Goal: Information Seeking & Learning: Learn about a topic

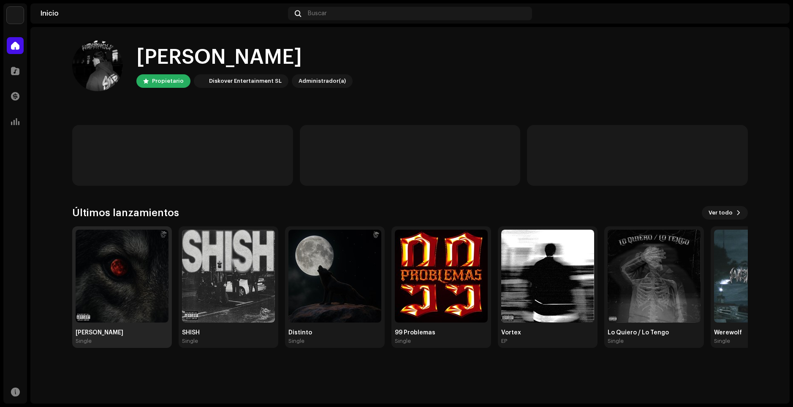
click at [101, 294] on img at bounding box center [122, 276] width 93 height 93
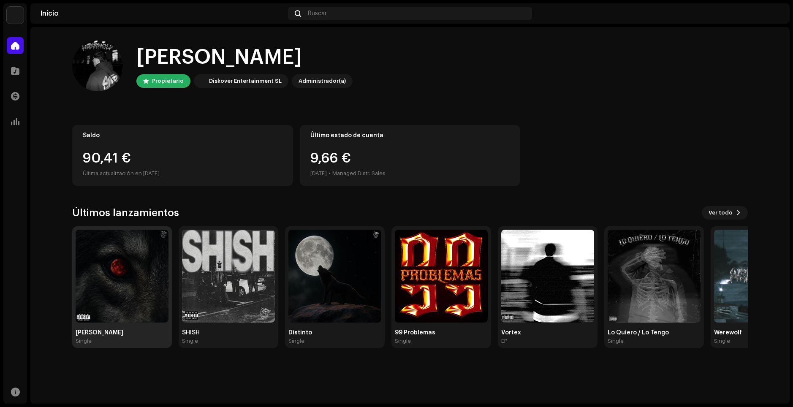
click at [92, 337] on div "[PERSON_NAME] Single" at bounding box center [122, 337] width 93 height 15
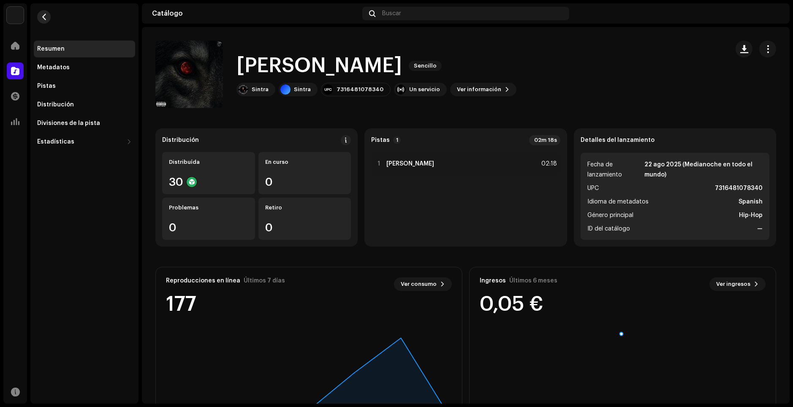
click at [44, 16] on span "button" at bounding box center [44, 17] width 6 height 7
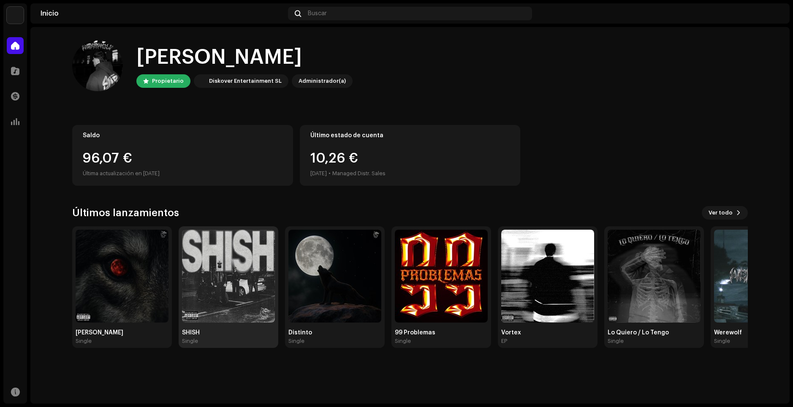
click at [223, 276] on img at bounding box center [228, 276] width 93 height 93
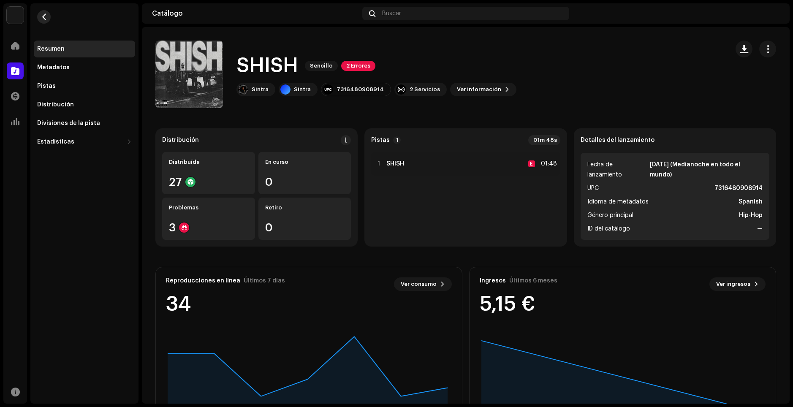
click at [41, 15] on span "button" at bounding box center [44, 17] width 6 height 7
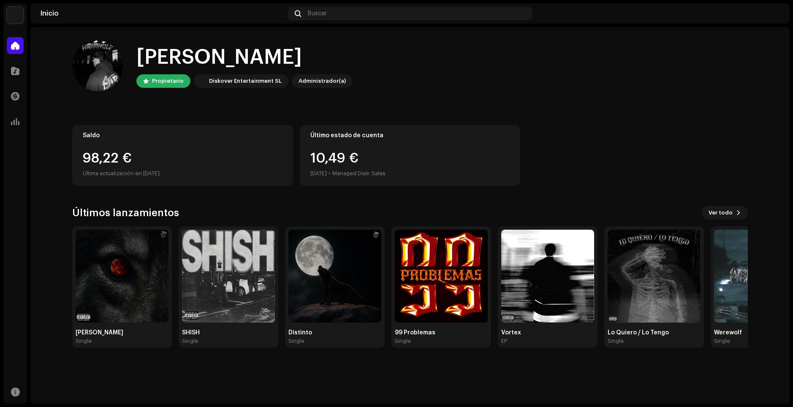
click at [128, 292] on img at bounding box center [122, 276] width 93 height 93
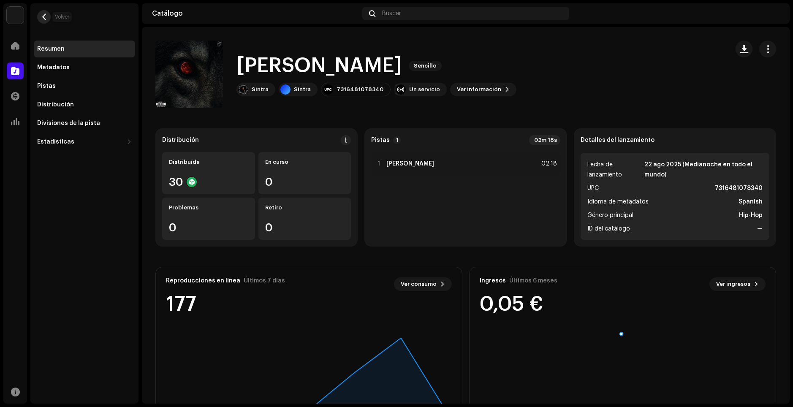
click at [41, 14] on span "button" at bounding box center [44, 17] width 6 height 7
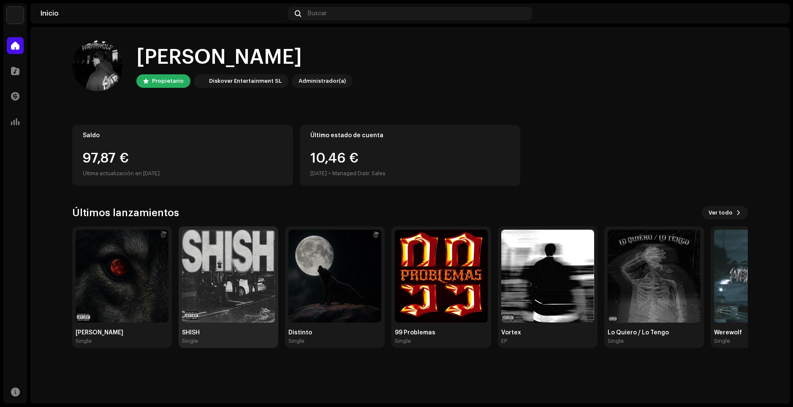
click at [239, 267] on img at bounding box center [228, 276] width 93 height 93
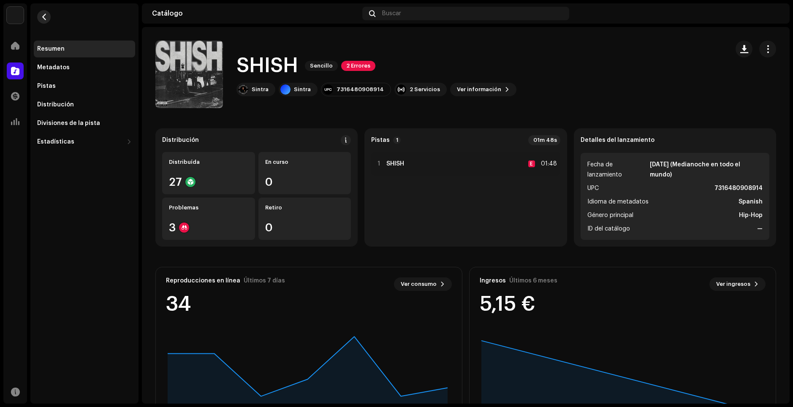
click at [43, 14] on span "button" at bounding box center [44, 17] width 6 height 7
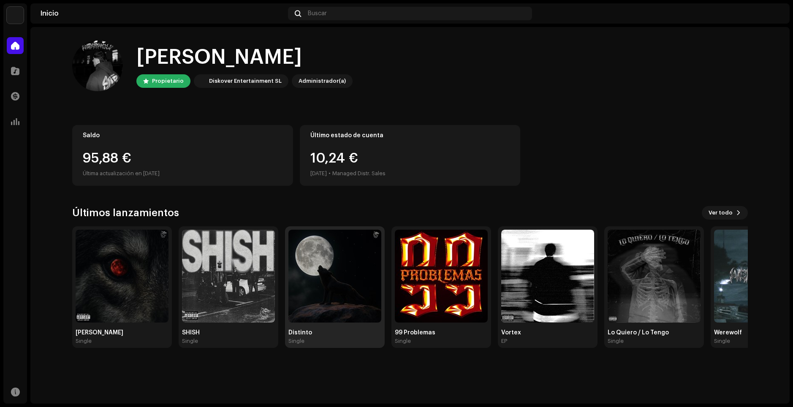
click at [339, 264] on img at bounding box center [335, 276] width 93 height 93
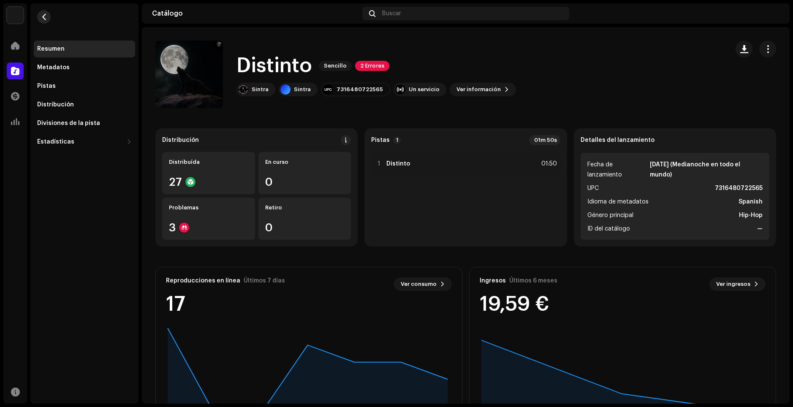
click at [48, 15] on button "button" at bounding box center [44, 17] width 14 height 14
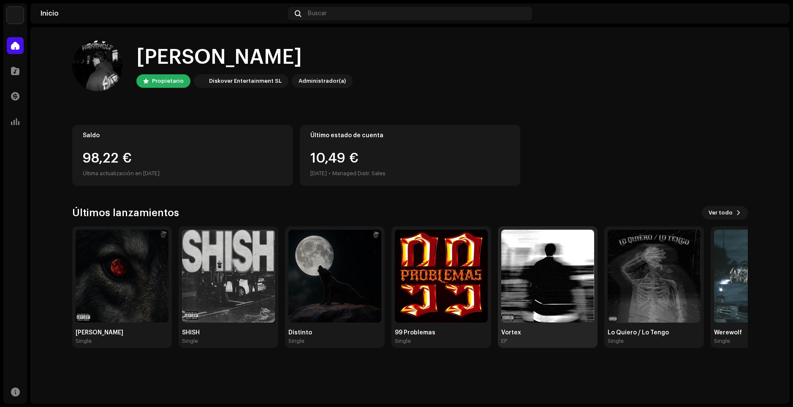
click at [531, 309] on img at bounding box center [547, 276] width 93 height 93
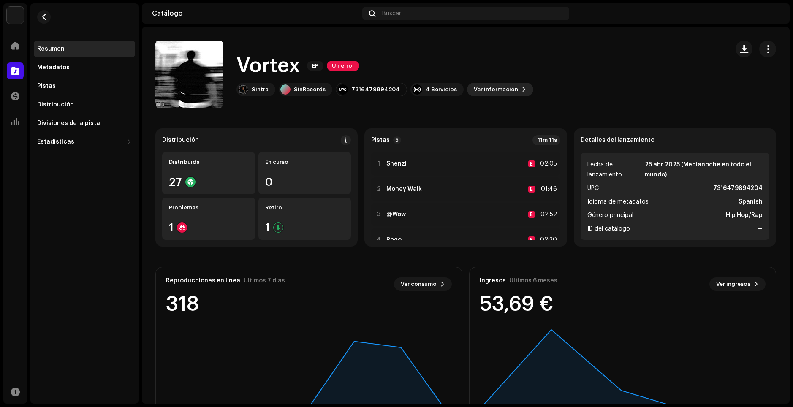
click at [487, 85] on span "Ver información" at bounding box center [496, 89] width 44 height 17
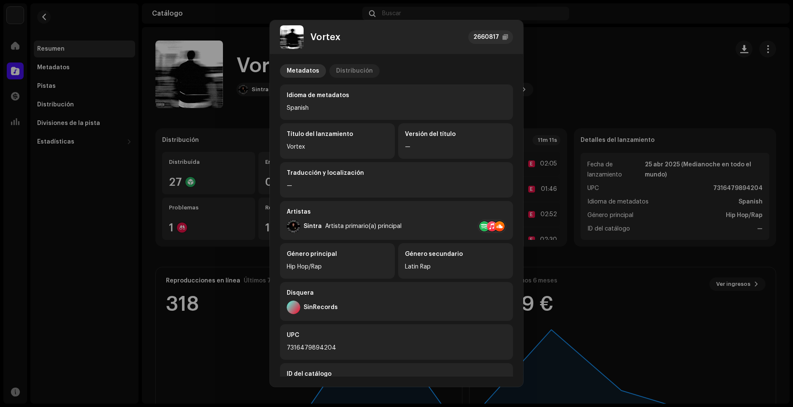
click at [342, 68] on div "Distribución" at bounding box center [354, 71] width 37 height 14
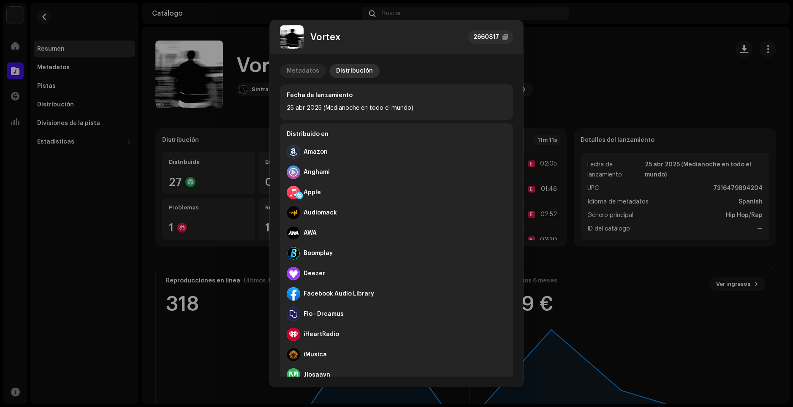
click at [306, 73] on div "Metadatos" at bounding box center [303, 71] width 33 height 14
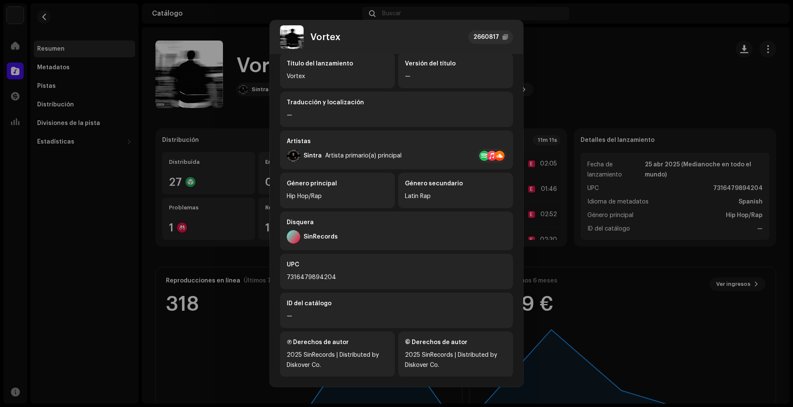
scroll to position [81, 0]
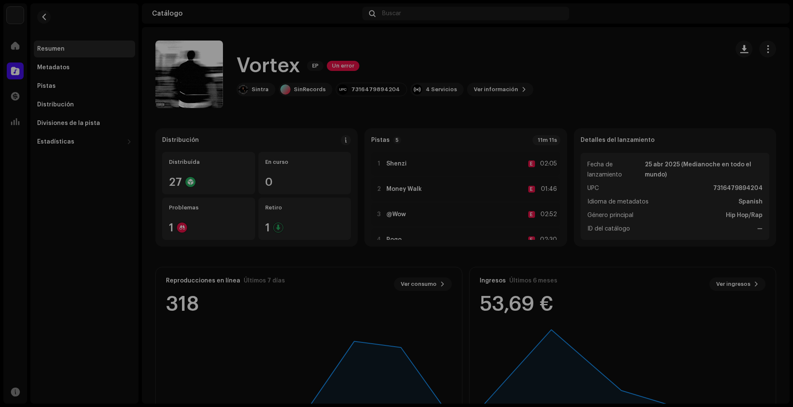
click at [603, 96] on div "Vortex 2660817 Metadatos Distribución Idioma de metadatos Spanish Título del la…" at bounding box center [396, 203] width 793 height 407
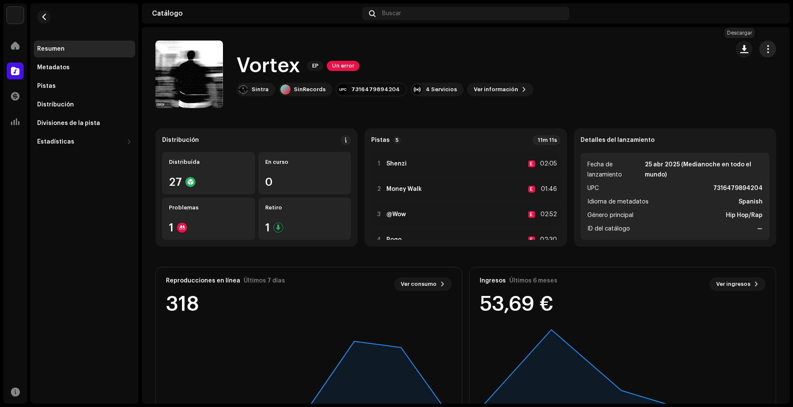
click at [764, 48] on span "button" at bounding box center [768, 49] width 8 height 7
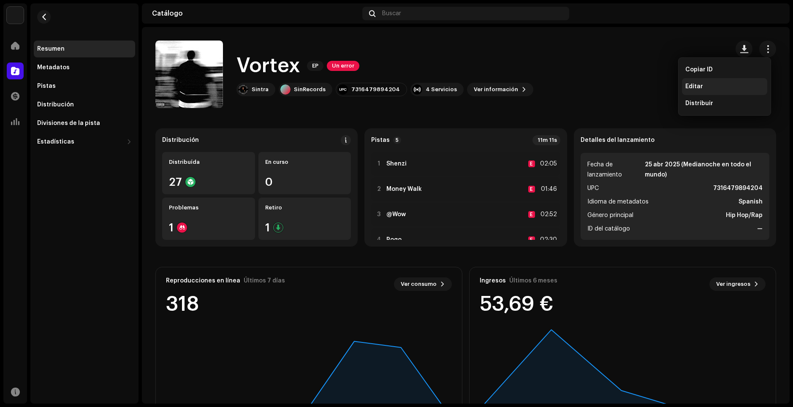
click at [701, 90] on div "Editar" at bounding box center [724, 86] width 85 height 17
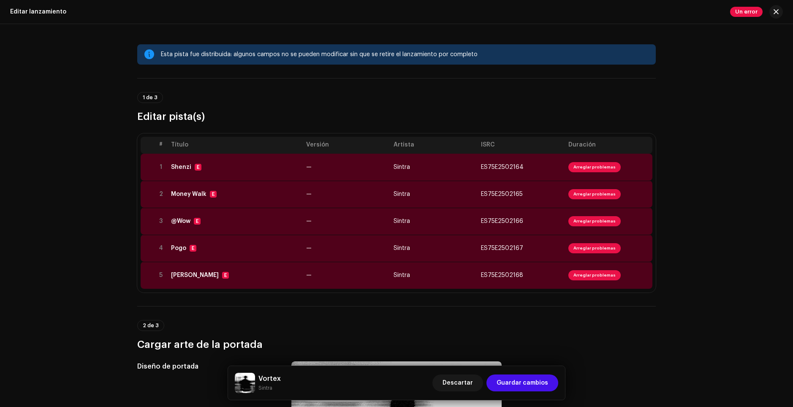
click at [21, 14] on div "Editar lanzamiento" at bounding box center [38, 11] width 56 height 7
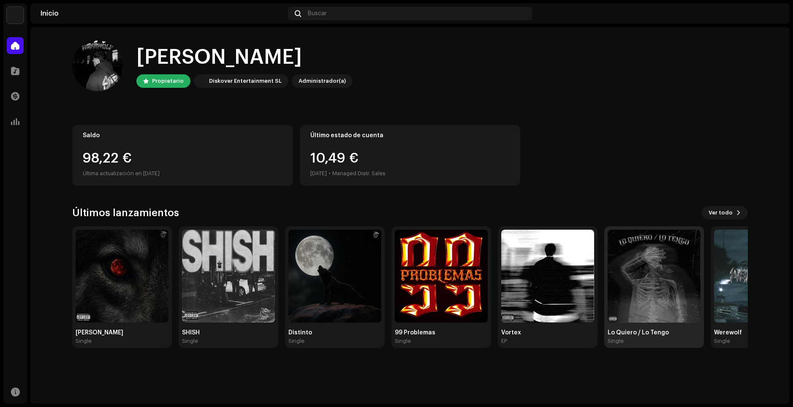
click at [638, 304] on img at bounding box center [654, 276] width 93 height 93
click at [728, 210] on span "Ver todo" at bounding box center [721, 212] width 24 height 17
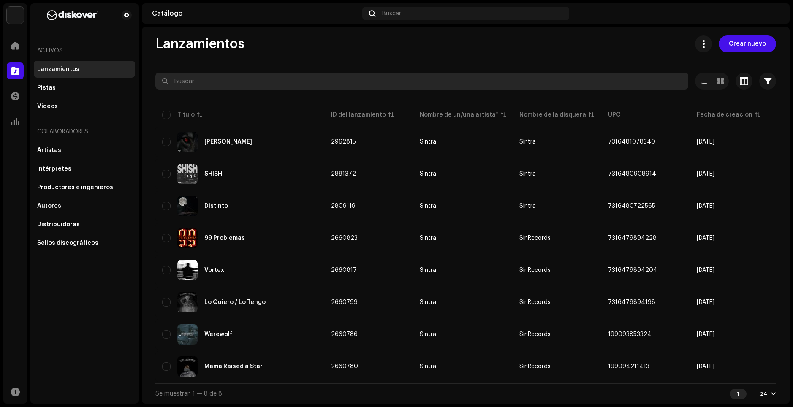
scroll to position [8, 0]
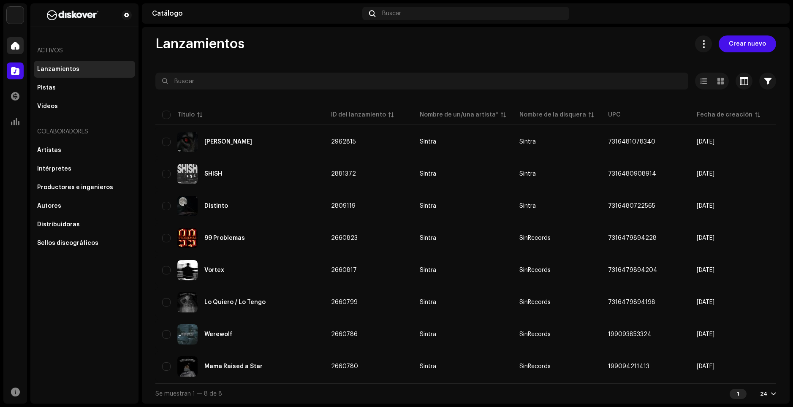
click at [19, 42] on span at bounding box center [15, 45] width 8 height 7
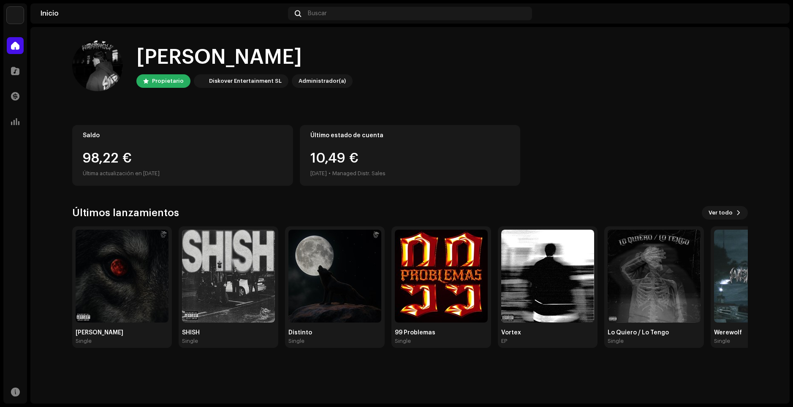
click at [309, 76] on div "Administrador(a)" at bounding box center [322, 81] width 47 height 10
click at [313, 78] on div "Administrador(a)" at bounding box center [322, 81] width 47 height 10
click at [315, 80] on div "Administrador(a)" at bounding box center [322, 81] width 47 height 10
click at [5, 70] on div "Catálogo" at bounding box center [15, 71] width 24 height 24
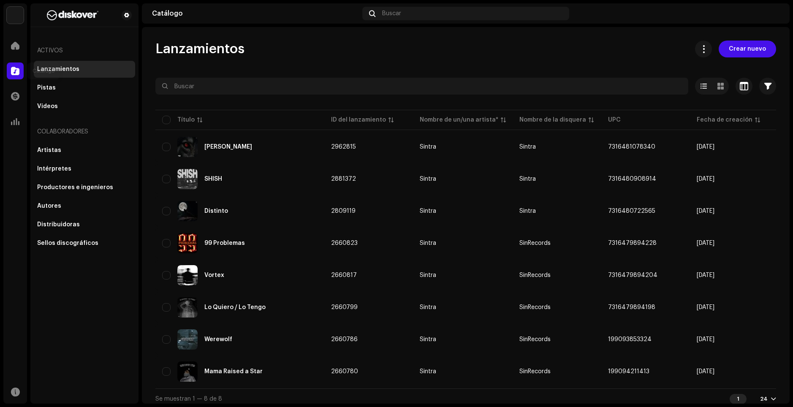
click at [14, 71] on span at bounding box center [15, 71] width 8 height 7
click at [57, 87] on div "Pistas" at bounding box center [84, 87] width 95 height 7
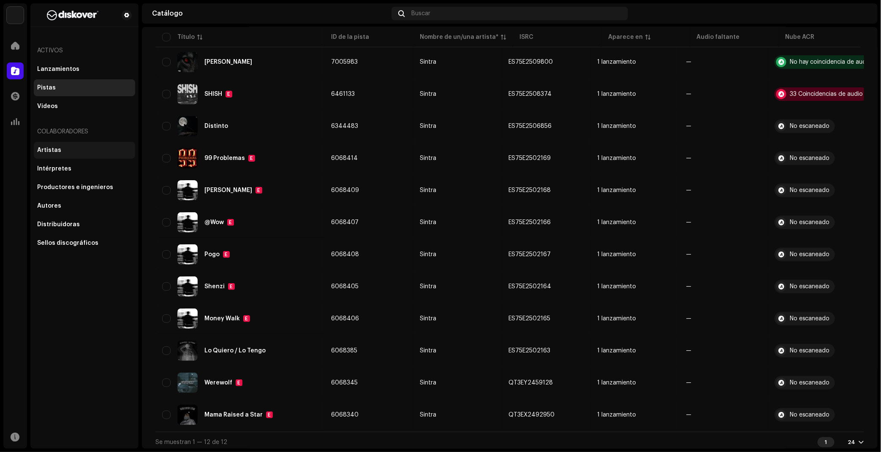
click at [57, 150] on div "Artistas" at bounding box center [49, 150] width 24 height 7
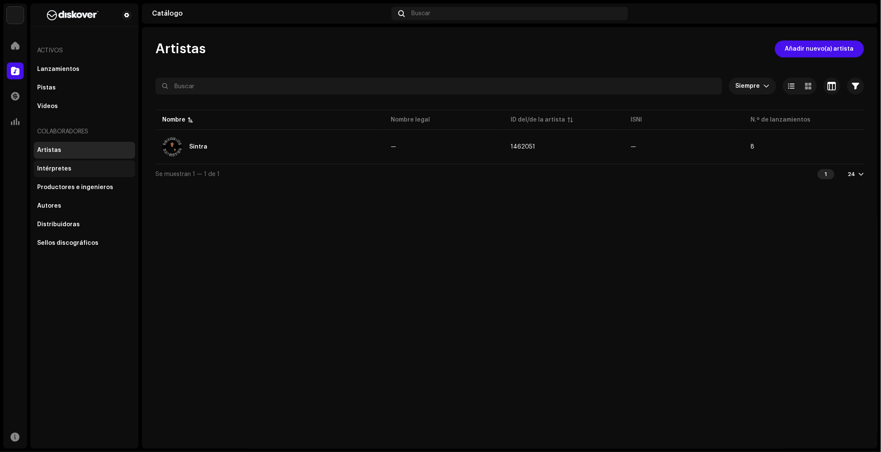
click at [76, 170] on div "Intérpretes" at bounding box center [84, 169] width 95 height 7
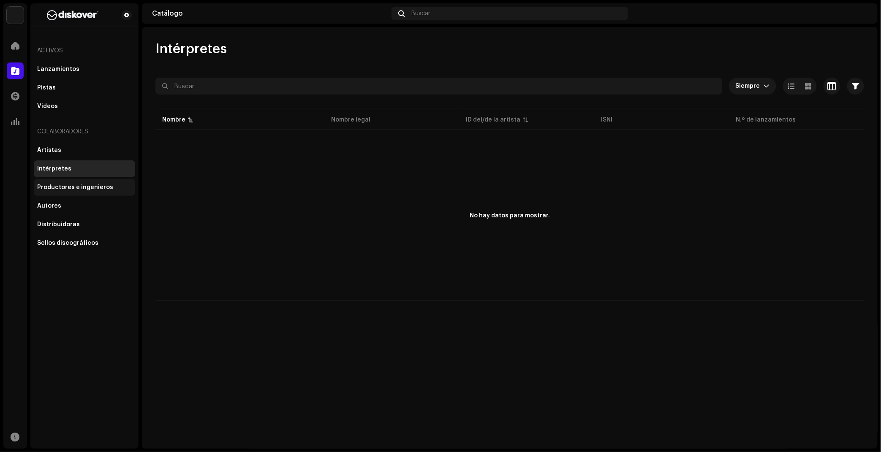
click at [87, 184] on div "Productores e ingenieros" at bounding box center [75, 187] width 76 height 7
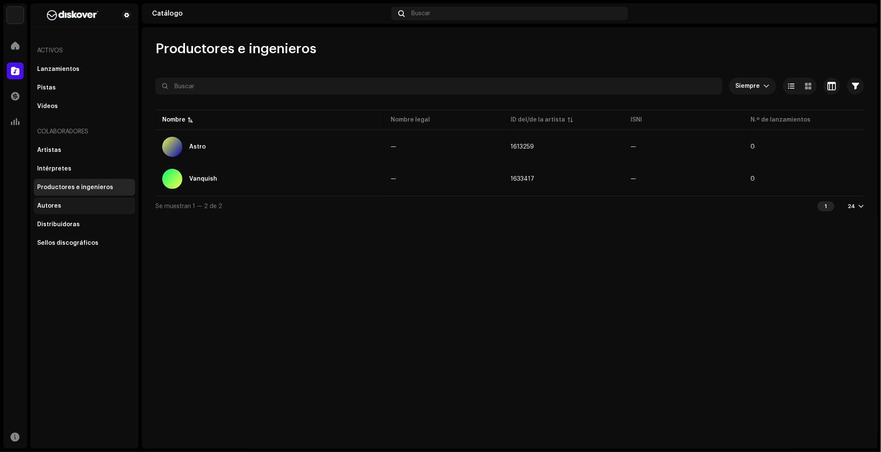
click at [91, 203] on div "Autores" at bounding box center [84, 206] width 95 height 7
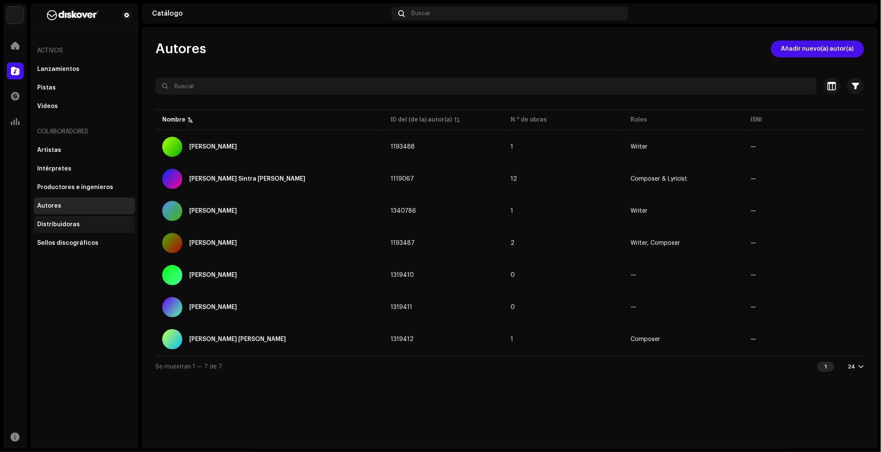
click at [91, 221] on div "Distribuidoras" at bounding box center [84, 224] width 95 height 7
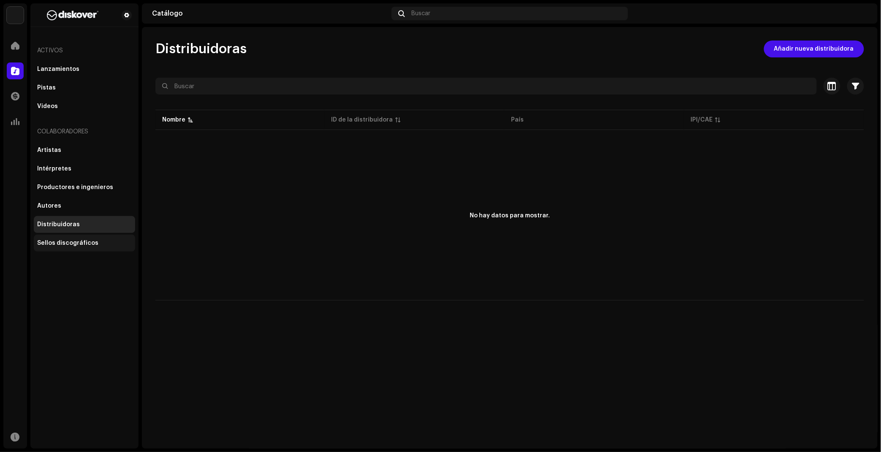
click at [90, 244] on div "Sellos discográficos" at bounding box center [67, 243] width 61 height 7
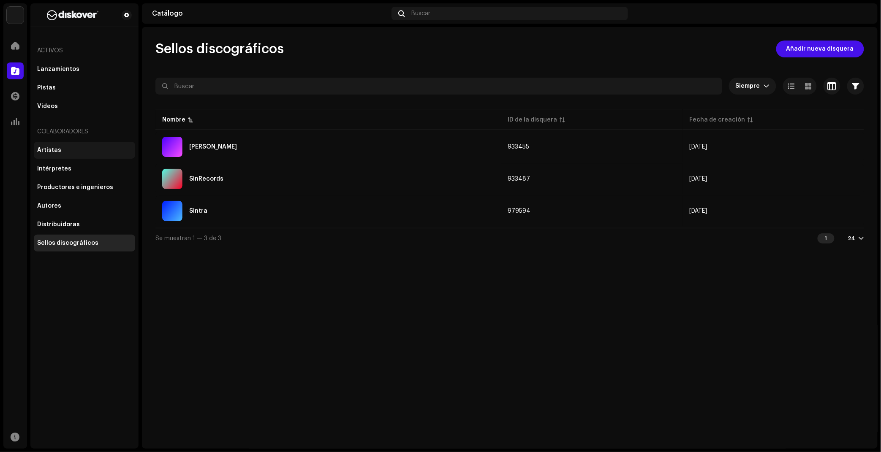
click at [64, 154] on div "Artistas" at bounding box center [84, 150] width 101 height 17
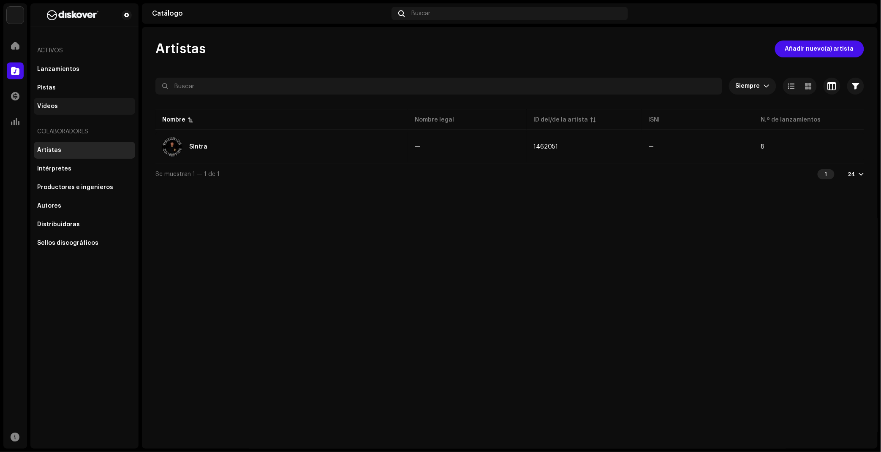
click at [60, 100] on div "Videos" at bounding box center [84, 106] width 101 height 17
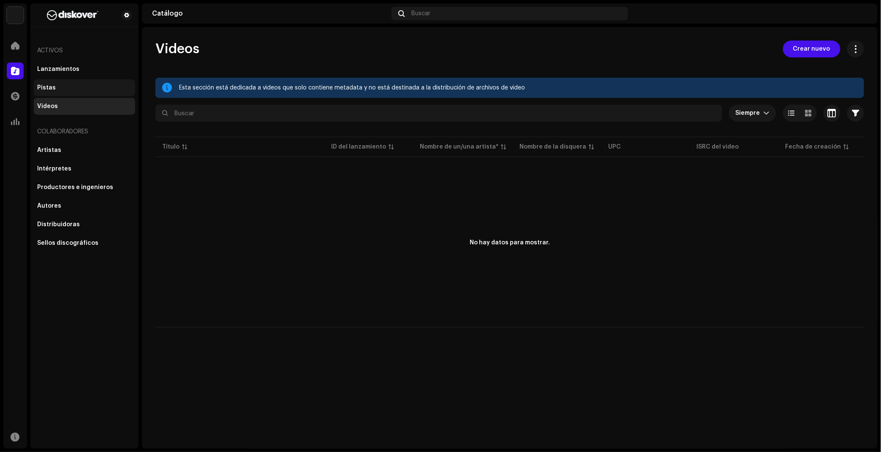
click at [60, 94] on div "Pistas" at bounding box center [84, 87] width 101 height 17
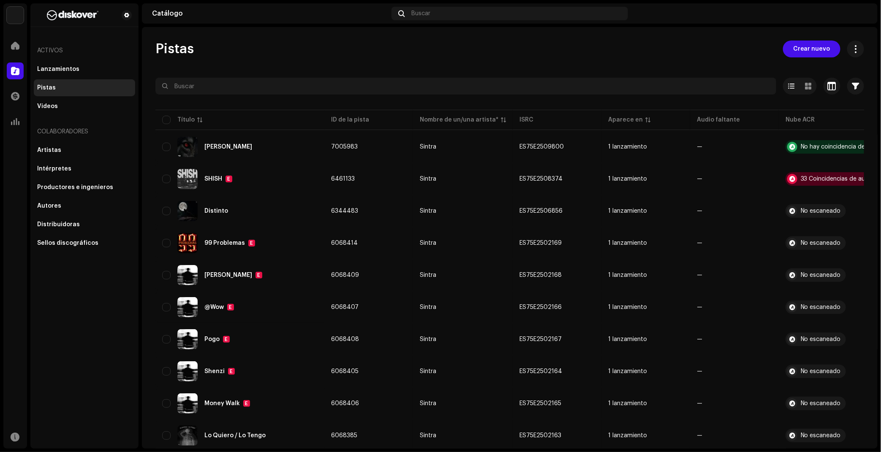
click at [5, 99] on div "Transacciones" at bounding box center [15, 96] width 24 height 24
click at [10, 98] on div at bounding box center [15, 96] width 17 height 17
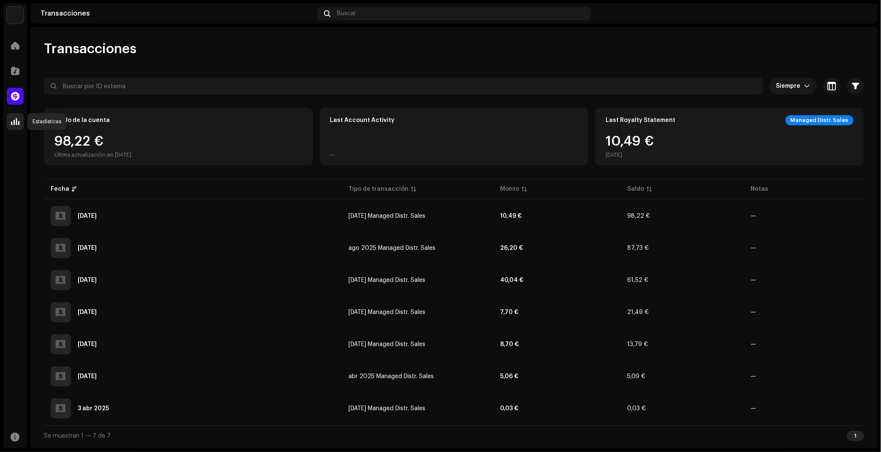
click at [18, 125] on span at bounding box center [15, 121] width 8 height 7
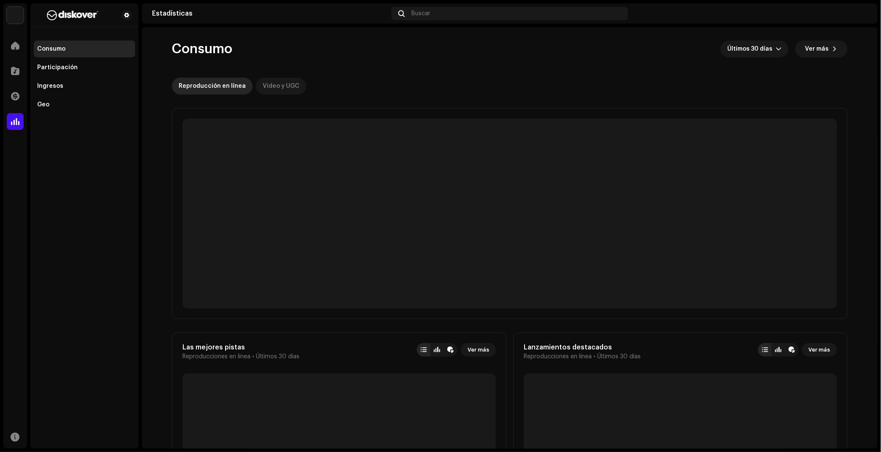
click at [270, 89] on div "Video y UGC" at bounding box center [281, 86] width 37 height 17
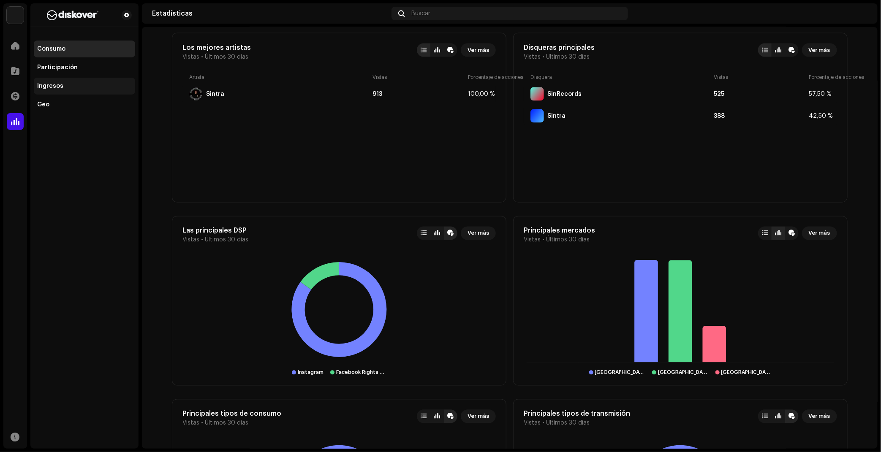
scroll to position [469, 0]
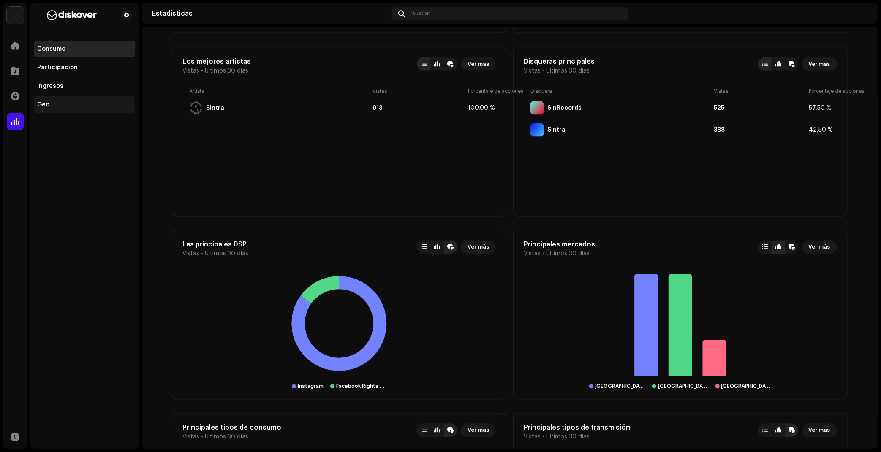
click at [66, 102] on div "Geo" at bounding box center [84, 104] width 95 height 7
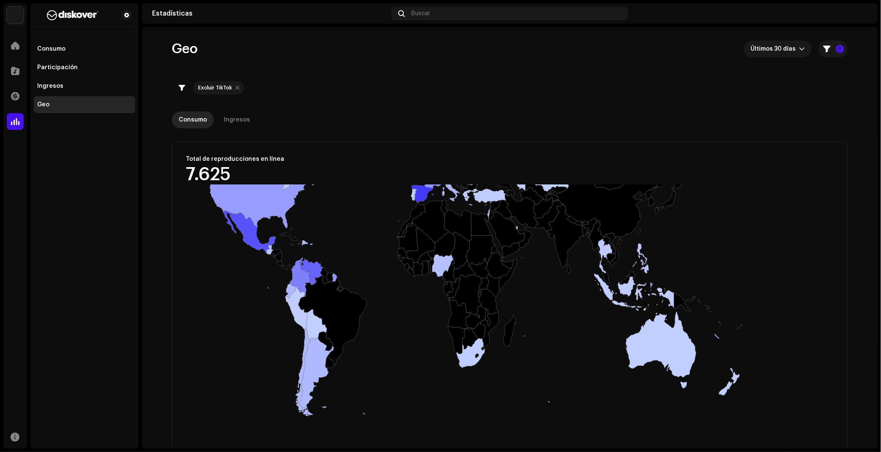
drag, startPoint x: 376, startPoint y: 365, endPoint x: 373, endPoint y: 237, distance: 128.5
click at [375, 231] on rect at bounding box center [509, 354] width 675 height 338
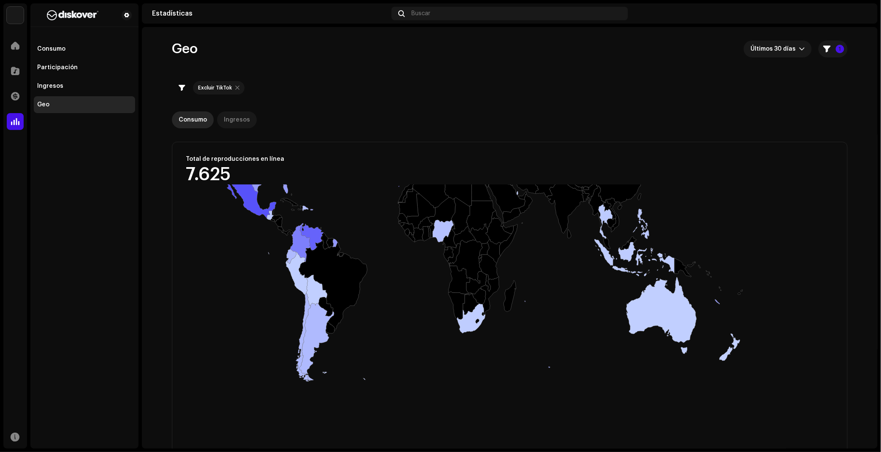
click at [230, 115] on div "Ingresos" at bounding box center [237, 120] width 26 height 17
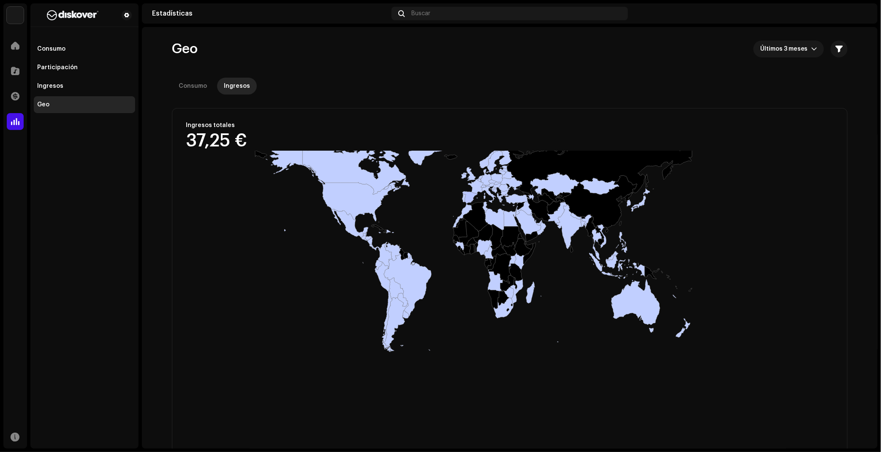
drag, startPoint x: 436, startPoint y: 393, endPoint x: 432, endPoint y: 285, distance: 108.6
click at [432, 285] on rect at bounding box center [509, 320] width 675 height 338
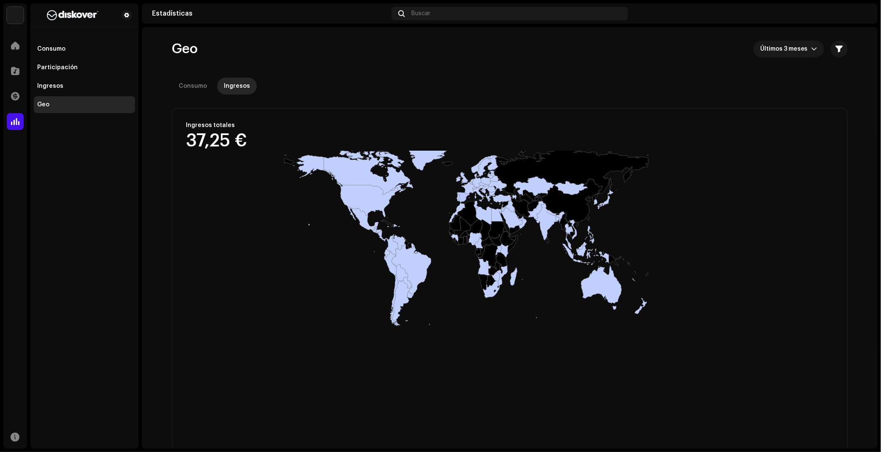
drag, startPoint x: 433, startPoint y: 210, endPoint x: 450, endPoint y: 273, distance: 64.9
click at [450, 273] on rect at bounding box center [509, 320] width 675 height 338
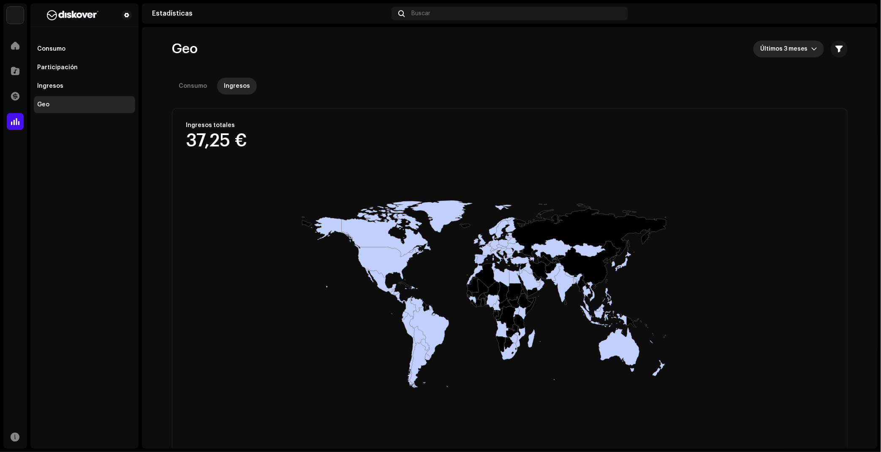
click at [773, 44] on span "Últimos 3 meses" at bounding box center [785, 49] width 51 height 17
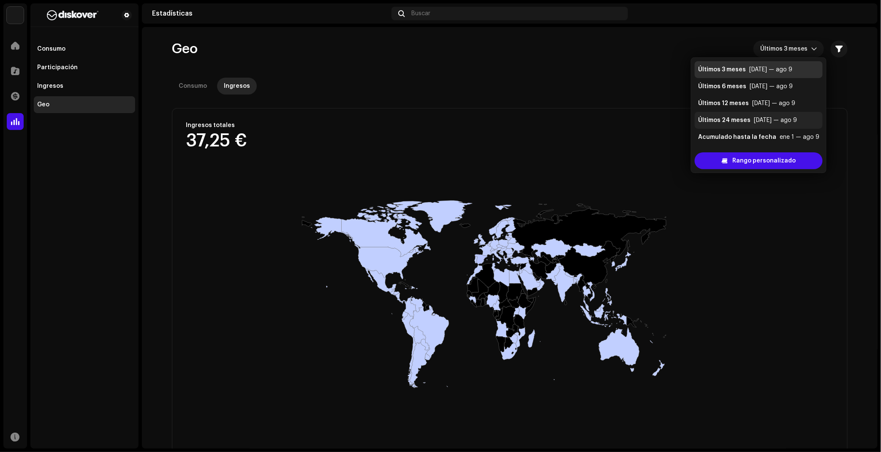
click at [782, 127] on li "Últimos 24 meses [DATE] — ago 9" at bounding box center [759, 120] width 128 height 17
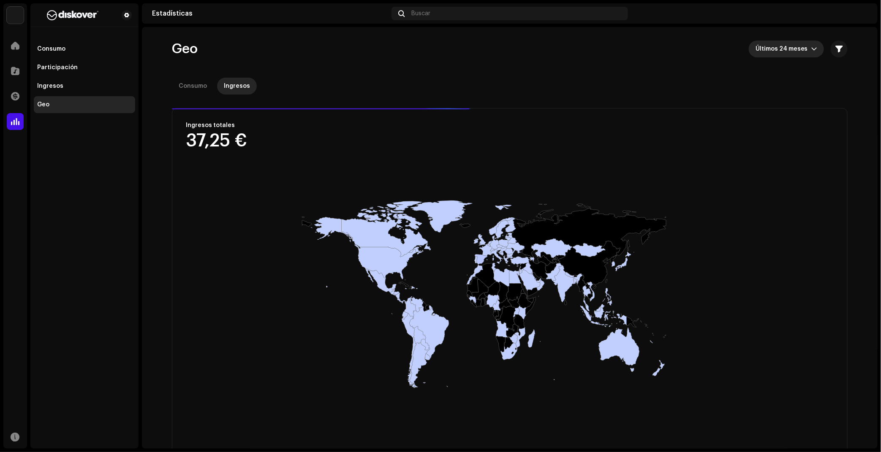
click at [775, 51] on span "Últimos 24 meses" at bounding box center [784, 49] width 56 height 17
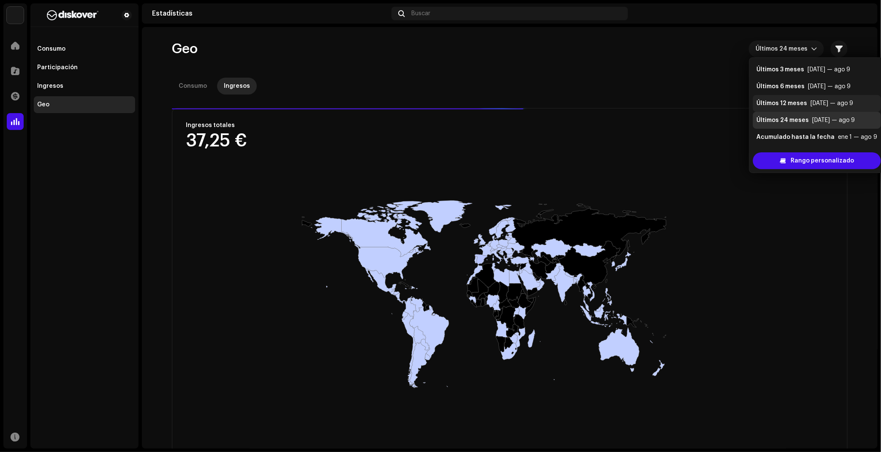
click at [778, 108] on li "Últimos 12 meses [DATE] — ago 9" at bounding box center [817, 103] width 128 height 17
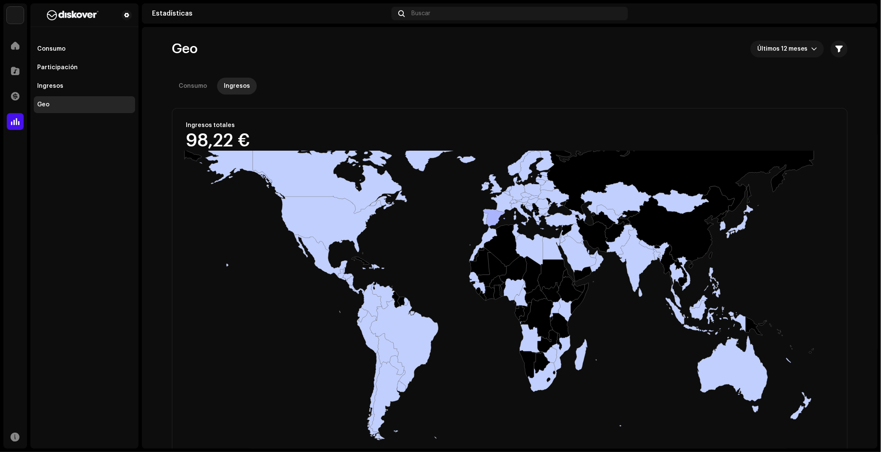
drag, startPoint x: 444, startPoint y: 365, endPoint x: 416, endPoint y: 370, distance: 28.9
click at [440, 349] on rect at bounding box center [509, 320] width 675 height 338
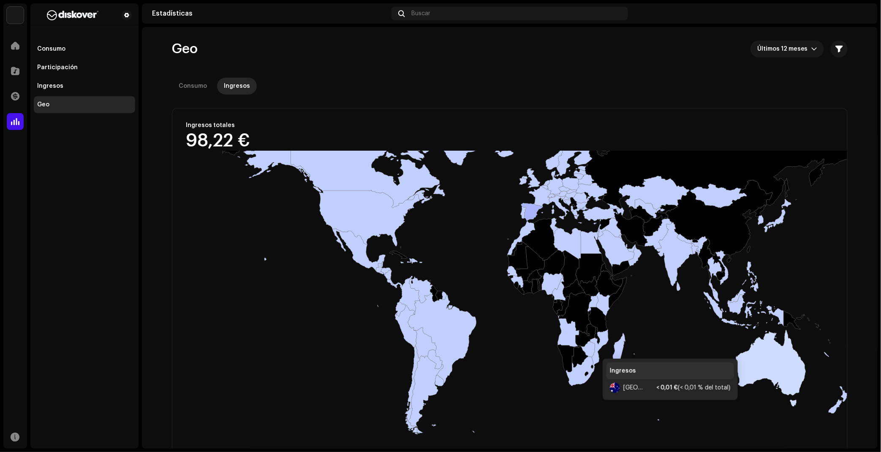
drag, startPoint x: 796, startPoint y: 362, endPoint x: 805, endPoint y: 364, distance: 9.1
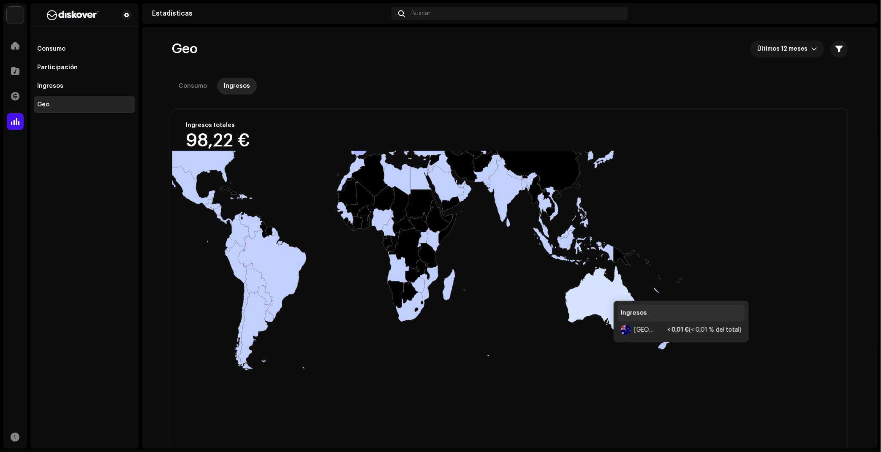
drag, startPoint x: 768, startPoint y: 354, endPoint x: 592, endPoint y: 291, distance: 186.7
click at [586, 286] on icon at bounding box center [601, 304] width 70 height 77
